Goal: Information Seeking & Learning: Learn about a topic

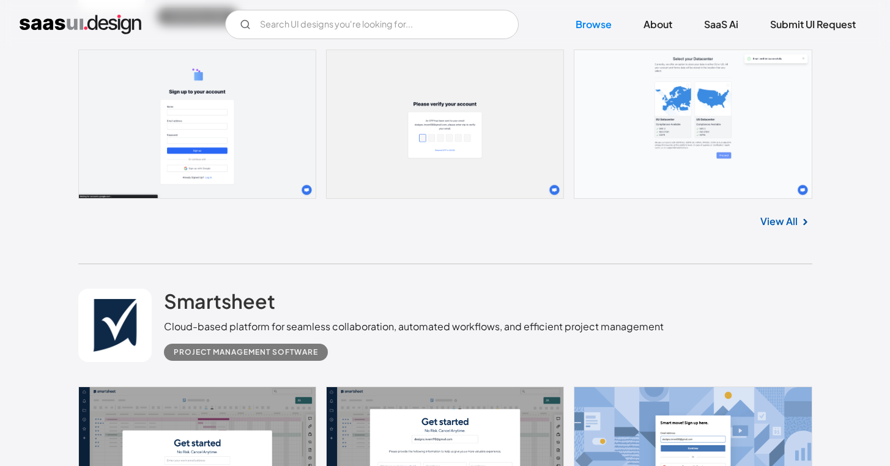
scroll to position [4967, 0]
click at [332, 29] on input "Email Form" at bounding box center [372, 24] width 294 height 29
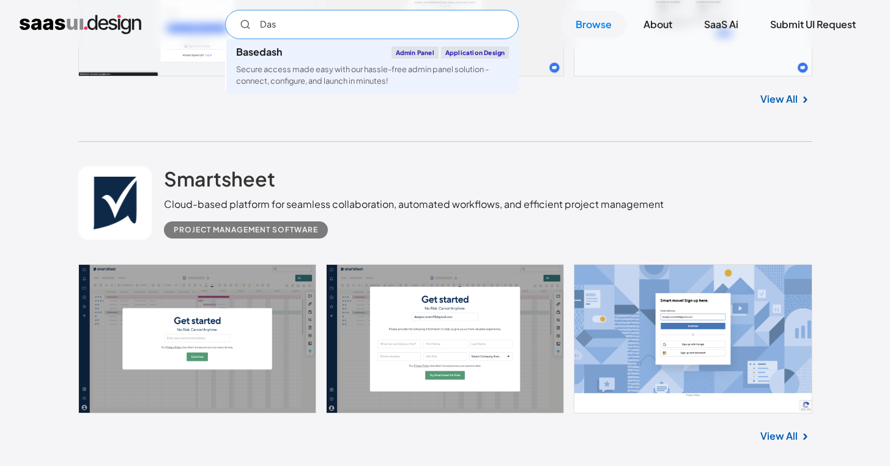
scroll to position [5192, 0]
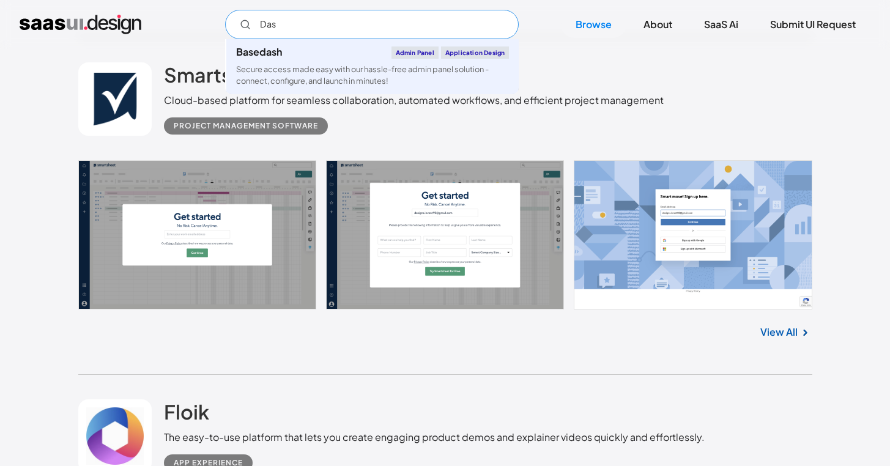
type input "Das"
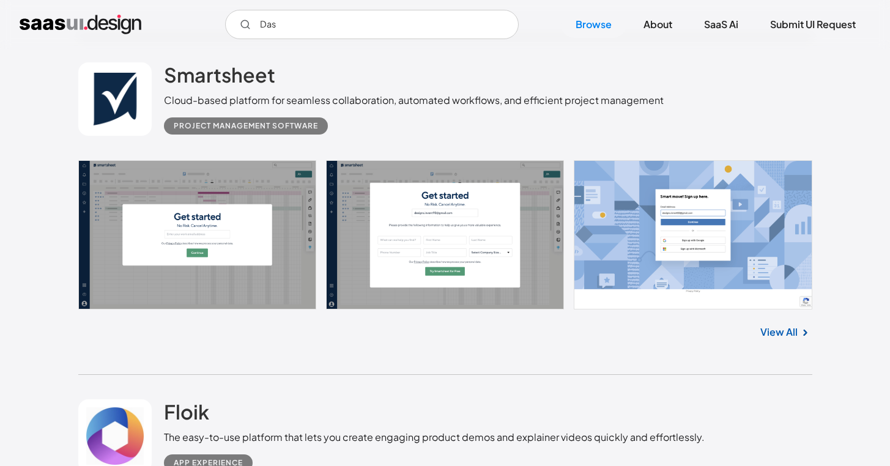
click at [581, 124] on div "Project Management Software" at bounding box center [414, 121] width 500 height 27
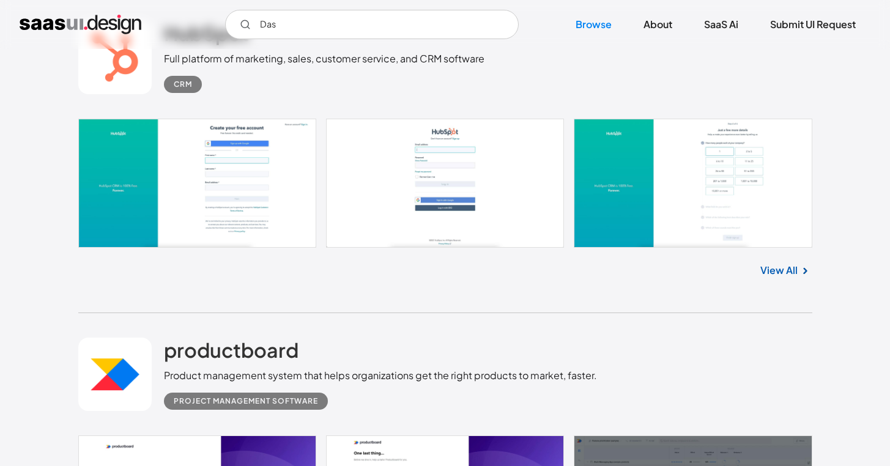
scroll to position [19739, 0]
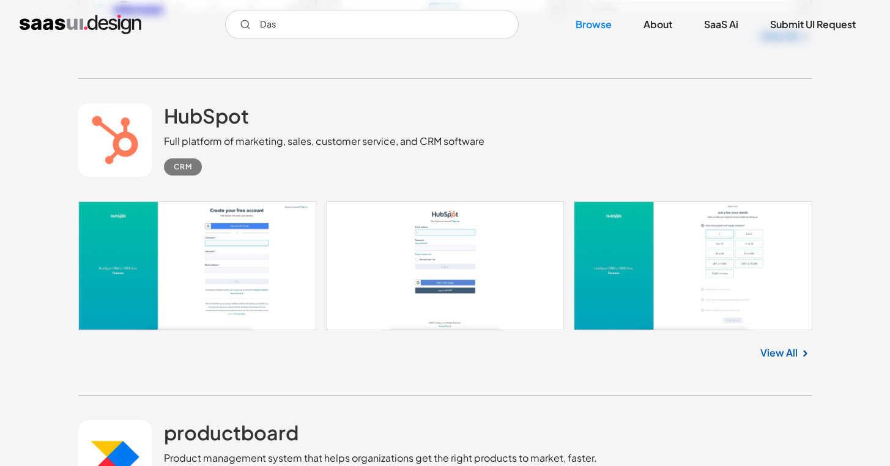
click at [797, 360] on link "View All" at bounding box center [778, 353] width 37 height 15
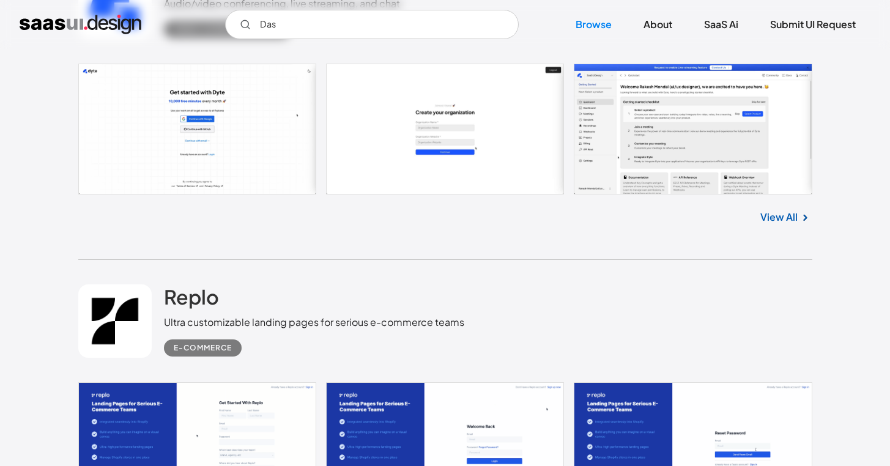
scroll to position [26778, 0]
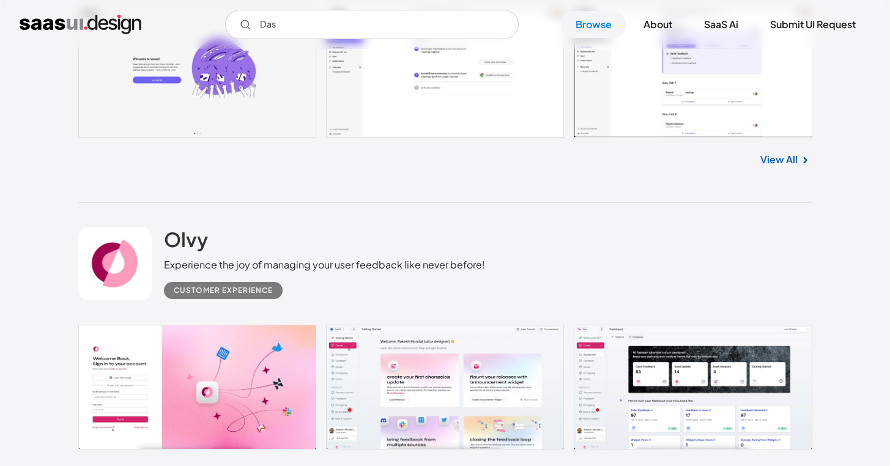
click at [693, 396] on link at bounding box center [445, 387] width 734 height 125
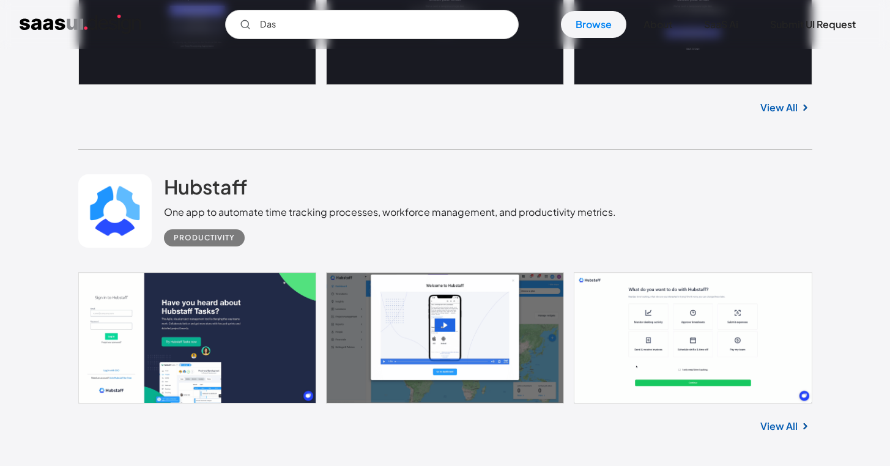
scroll to position [22294, 0]
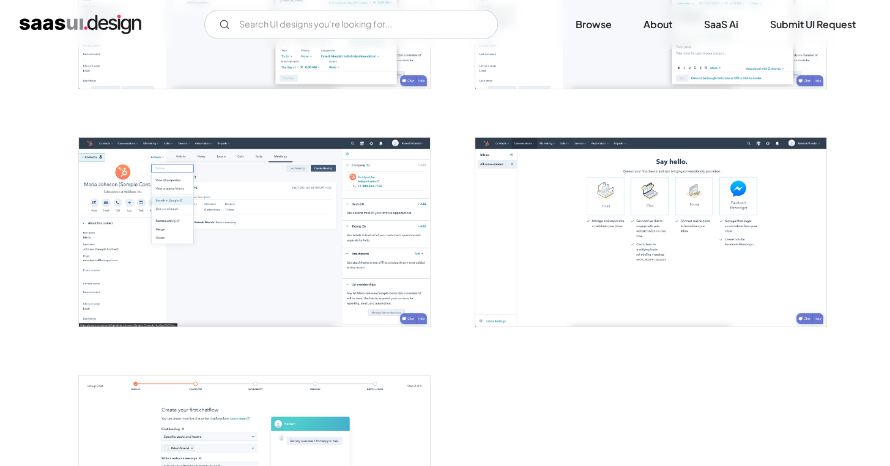
scroll to position [1567, 0]
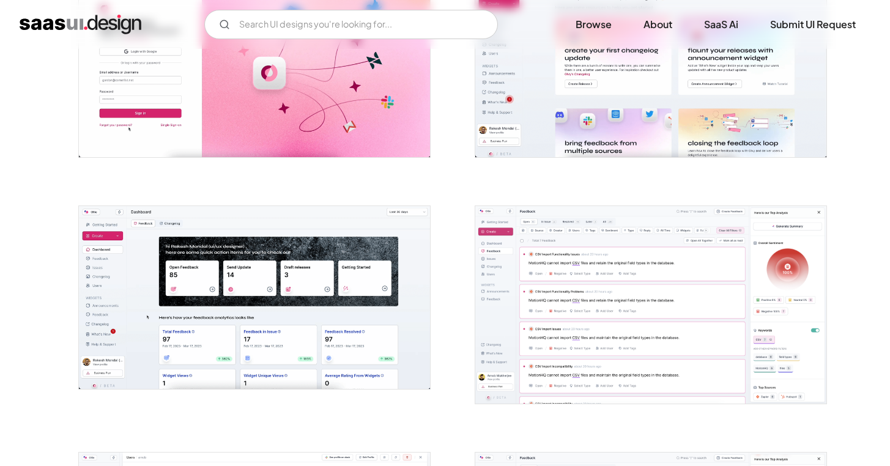
scroll to position [333, 0]
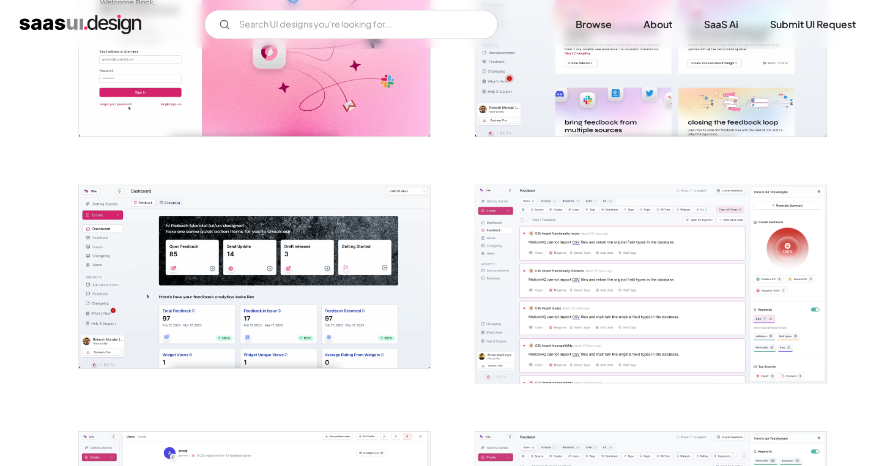
click at [163, 251] on img "open lightbox" at bounding box center [254, 276] width 351 height 183
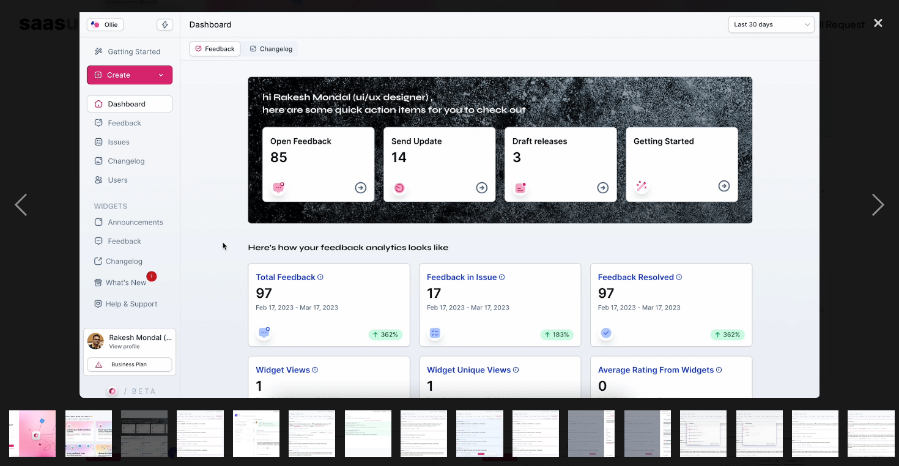
click at [45, 210] on div at bounding box center [449, 205] width 899 height 392
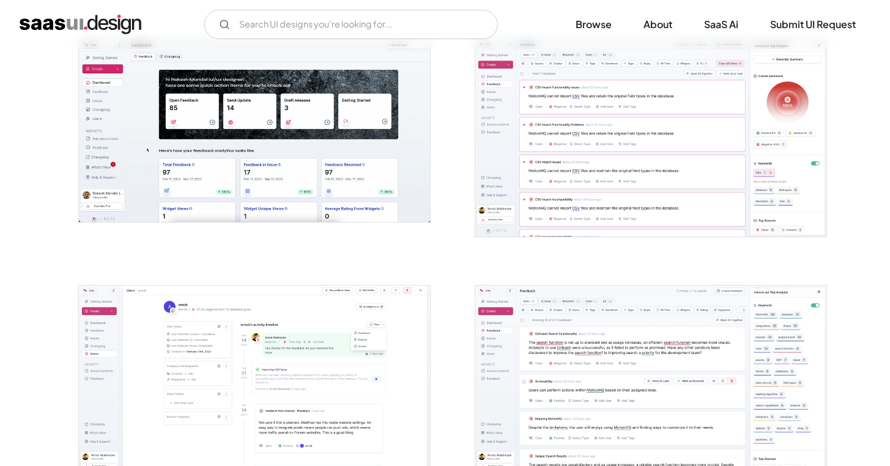
scroll to position [0, 0]
